Goal: Find contact information: Find contact information

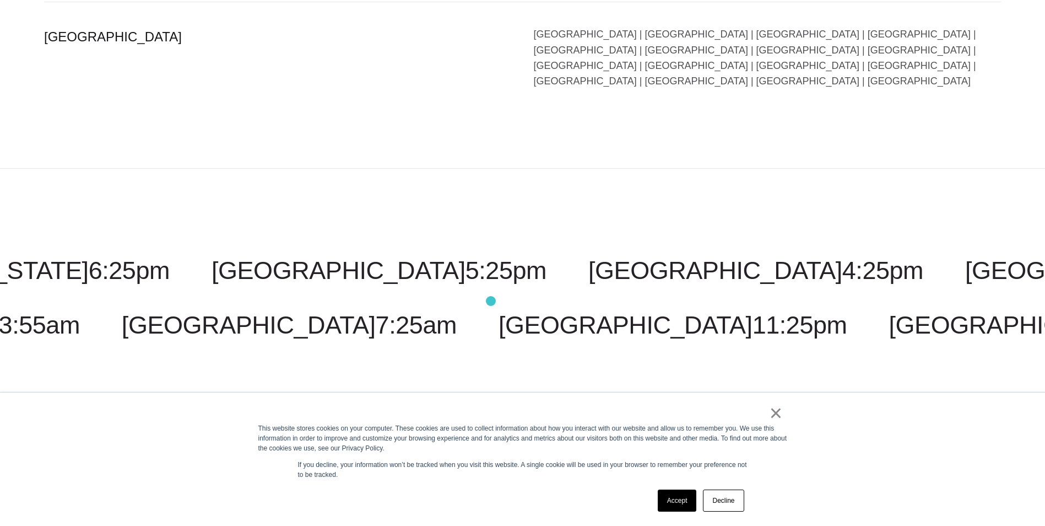
scroll to position [2756, 0]
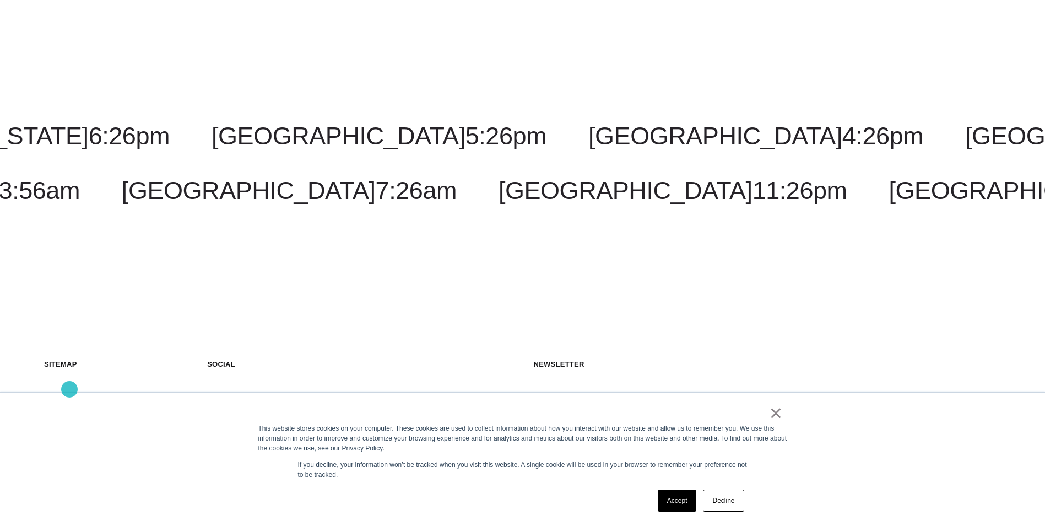
click at [69, 515] on link "Contact" at bounding box center [67, 525] width 46 height 21
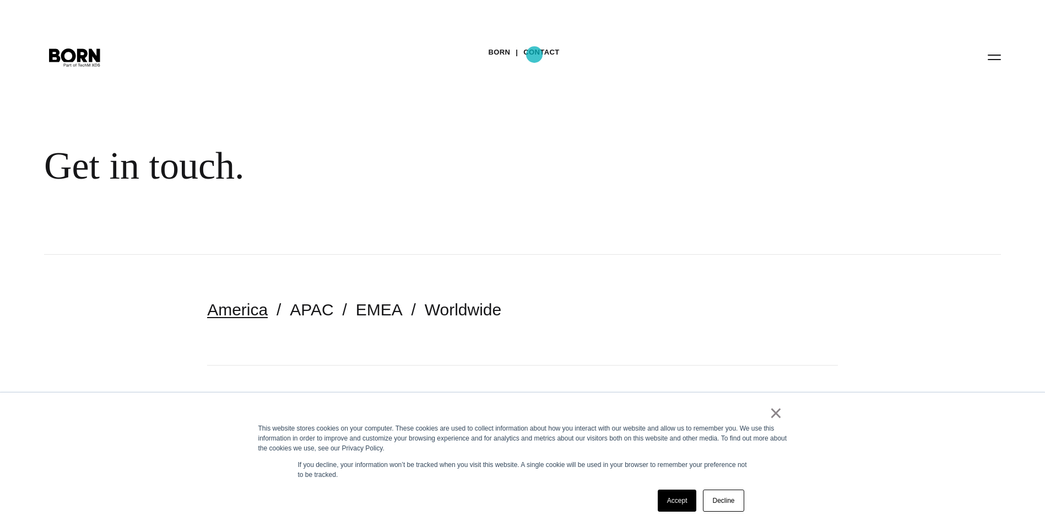
click at [534, 55] on link "Contact" at bounding box center [541, 52] width 36 height 17
